Goal: Task Accomplishment & Management: Manage account settings

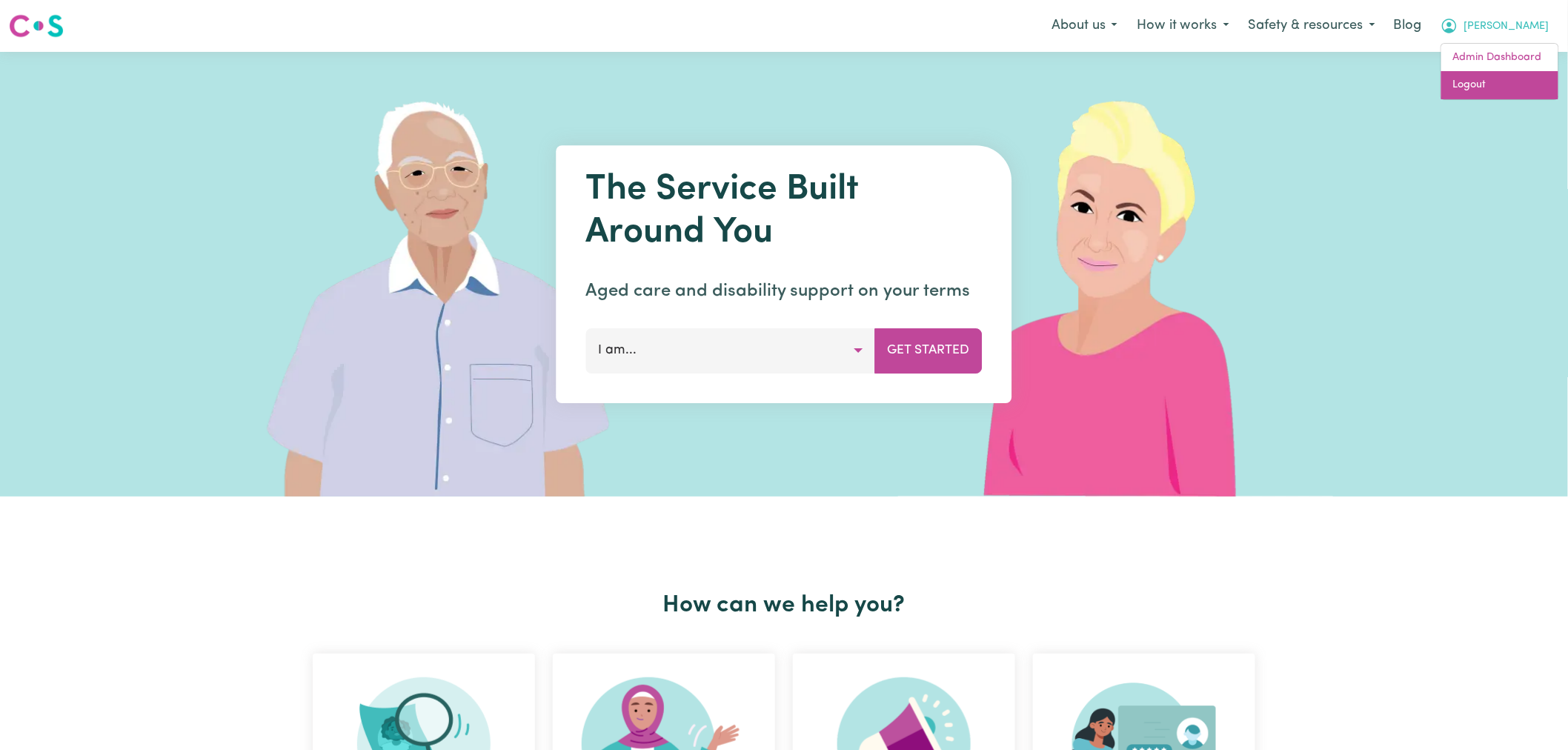
click at [1524, 78] on link "Logout" at bounding box center [1499, 84] width 118 height 28
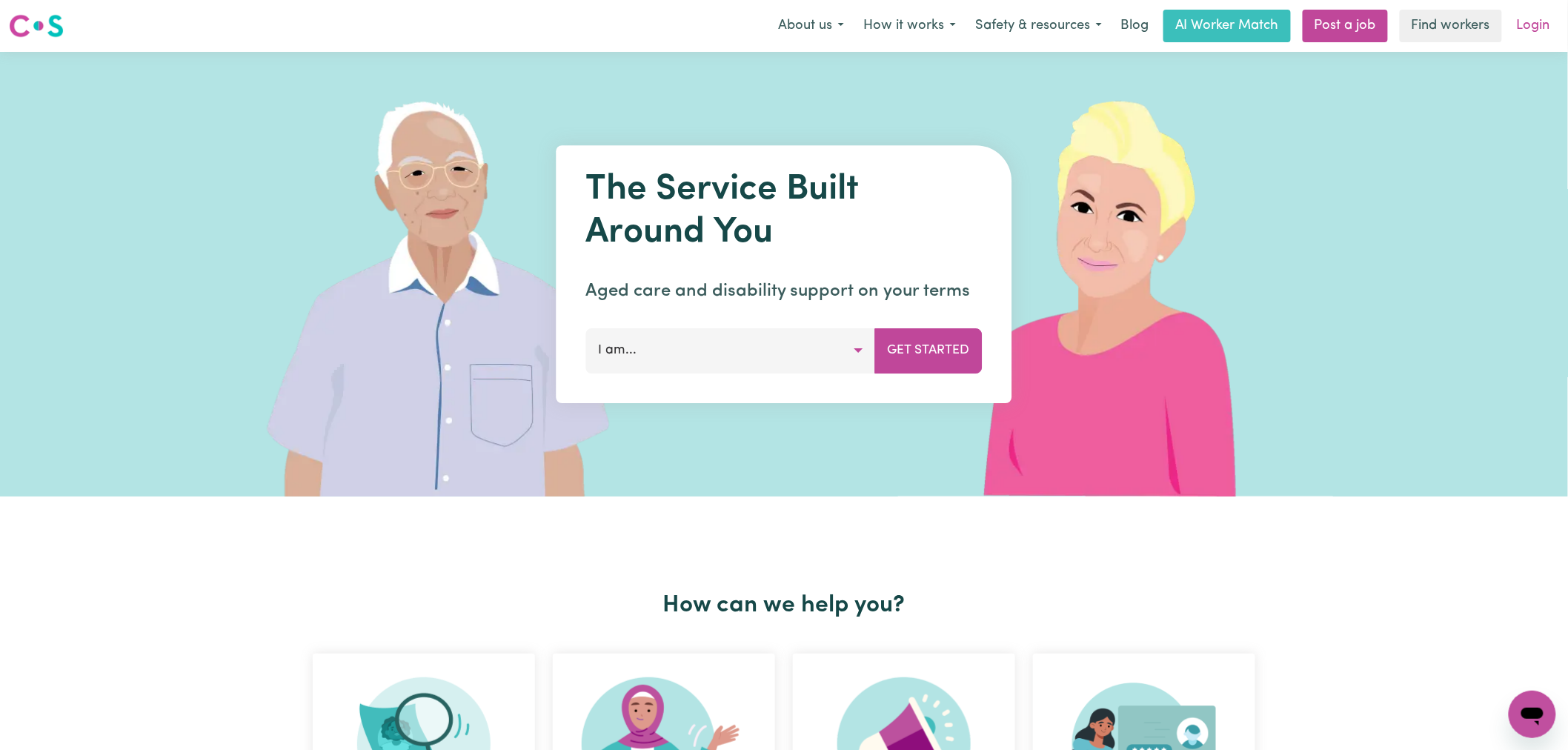
click at [1529, 21] on link "Login" at bounding box center [1534, 26] width 52 height 32
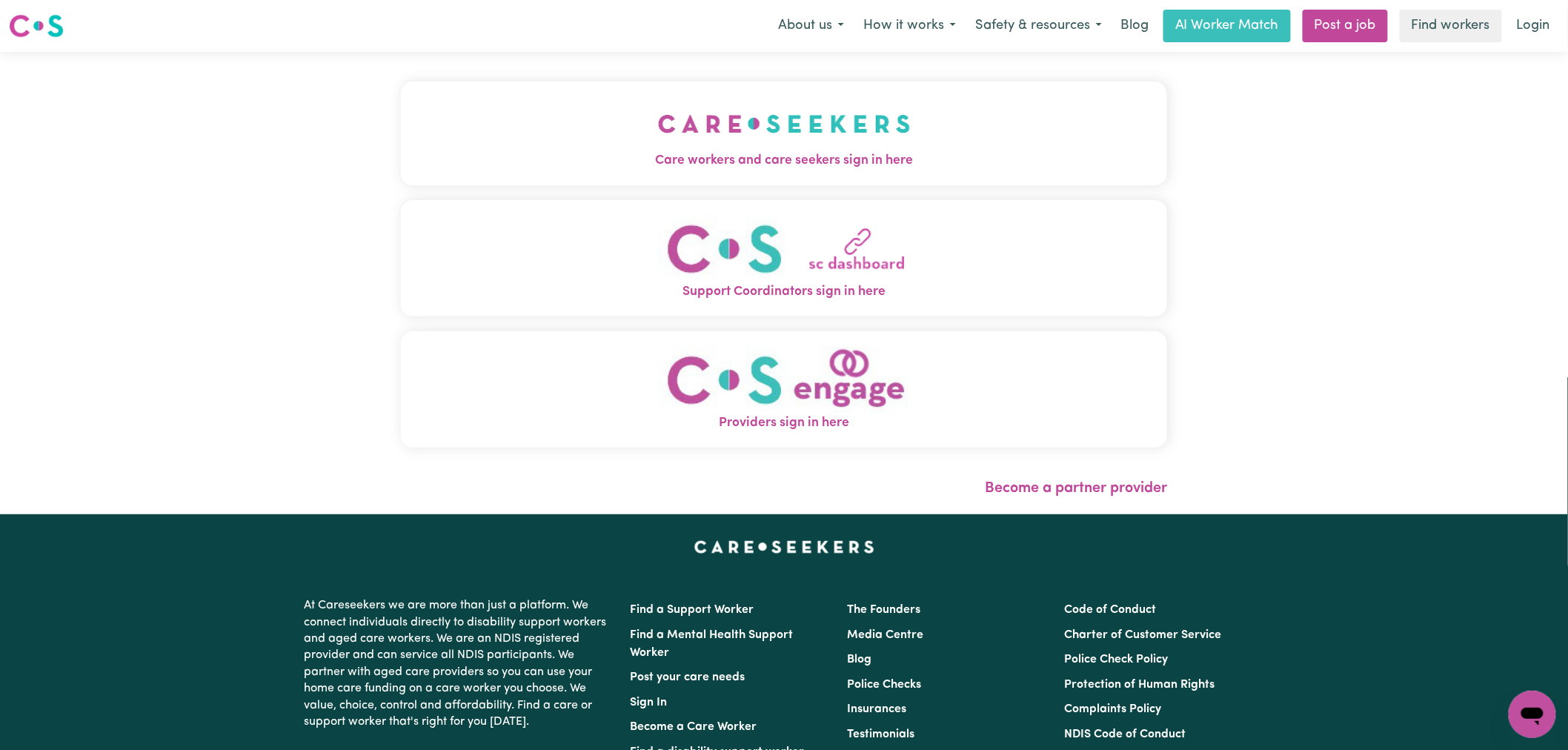
click at [588, 134] on button "Care workers and care seekers sign in here" at bounding box center [784, 133] width 766 height 104
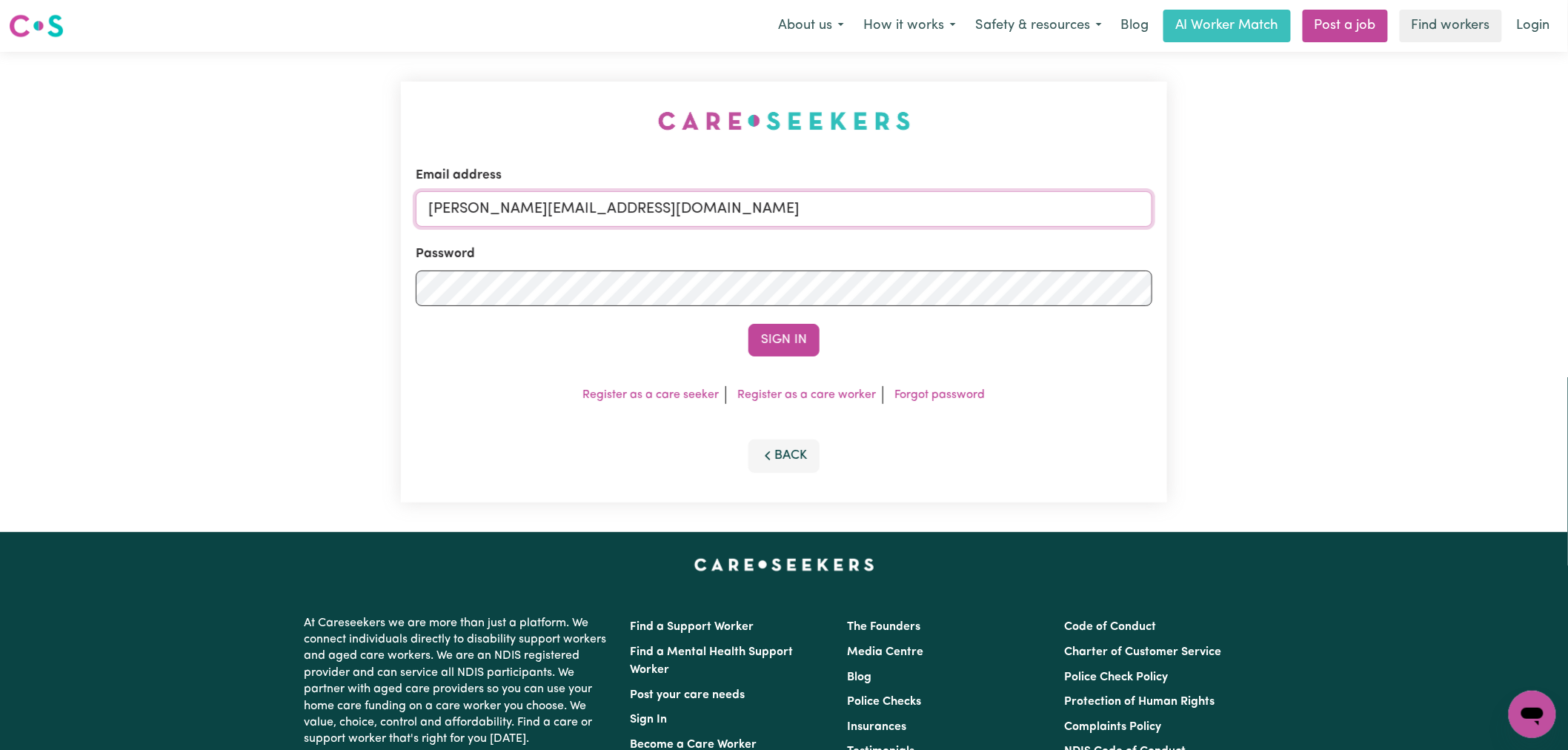
drag, startPoint x: 669, startPoint y: 206, endPoint x: 672, endPoint y: 225, distance: 19.2
click at [669, 206] on input "lindsay@careseekers.com.au" at bounding box center [784, 208] width 737 height 35
drag, startPoint x: 837, startPoint y: 211, endPoint x: 500, endPoint y: 211, distance: 337.0
click at [500, 211] on input "superuser~scullymegan@yahoo.com.au" at bounding box center [784, 208] width 737 height 35
type input "superuser~scullymegan@yahoo.com.au"
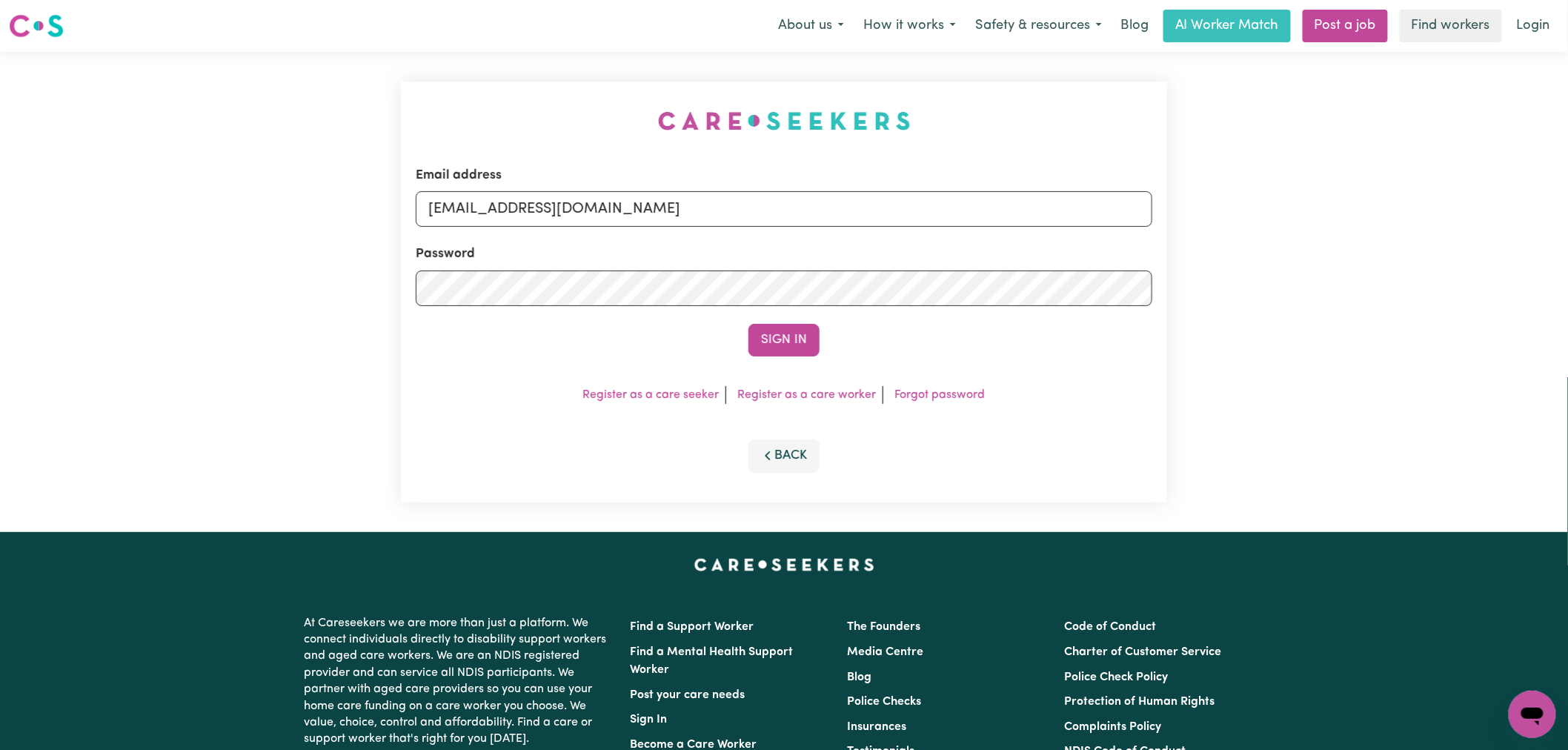
click at [748, 324] on button "Sign In" at bounding box center [784, 340] width 71 height 32
